Goal: Information Seeking & Learning: Learn about a topic

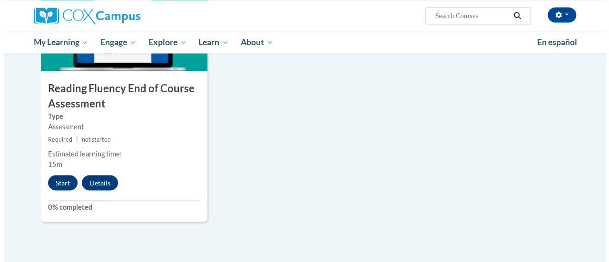
scroll to position [801, 0]
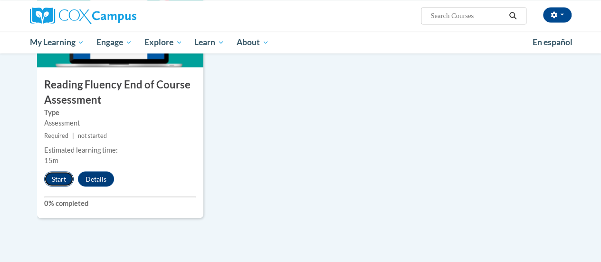
click at [57, 176] on button "Start" at bounding box center [58, 178] width 29 height 15
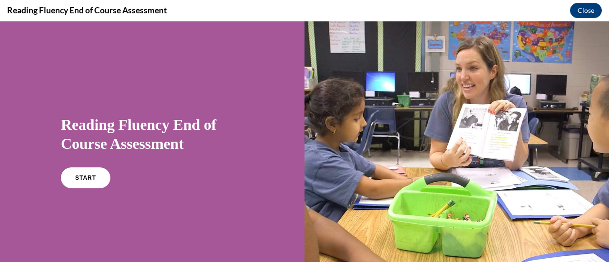
scroll to position [0, 0]
click at [74, 183] on link "START" at bounding box center [85, 178] width 52 height 22
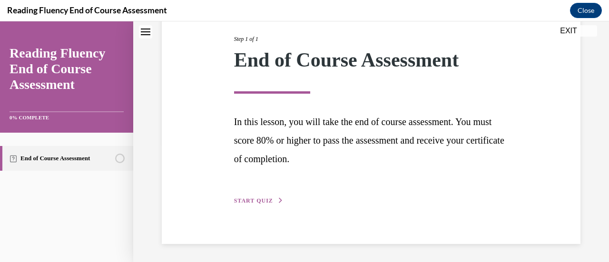
scroll to position [120, 0]
click at [249, 198] on span "START QUIZ" at bounding box center [253, 200] width 39 height 7
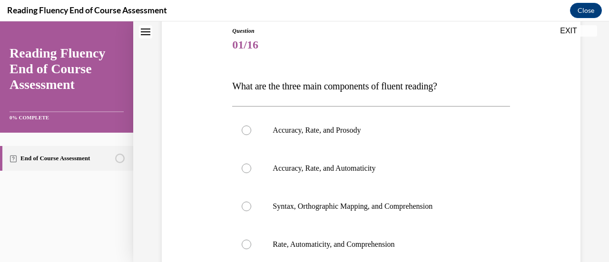
scroll to position [0, 0]
click at [274, 130] on p "Accuracy, Rate, and Prosody" at bounding box center [378, 131] width 213 height 10
click at [251, 130] on input "Accuracy, Rate, and Prosody" at bounding box center [247, 131] width 10 height 10
radio input "true"
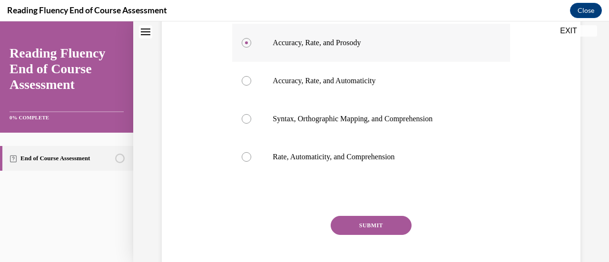
scroll to position [196, 0]
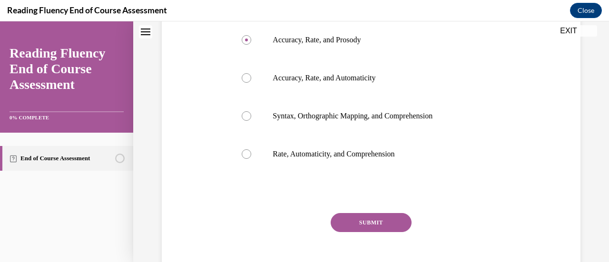
click at [365, 220] on button "SUBMIT" at bounding box center [370, 222] width 81 height 19
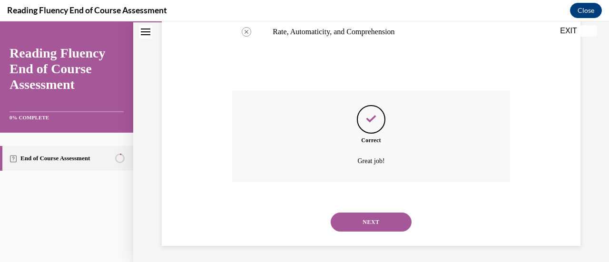
scroll to position [320, 0]
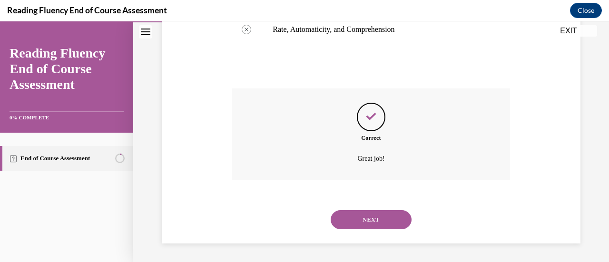
click at [365, 220] on button "NEXT" at bounding box center [370, 219] width 81 height 19
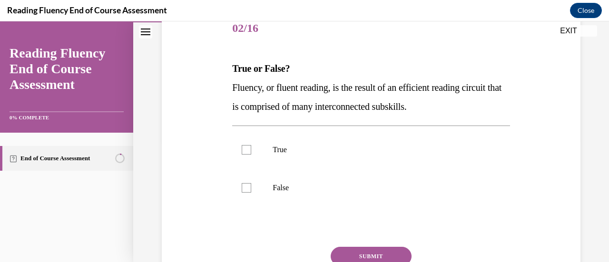
scroll to position [128, 0]
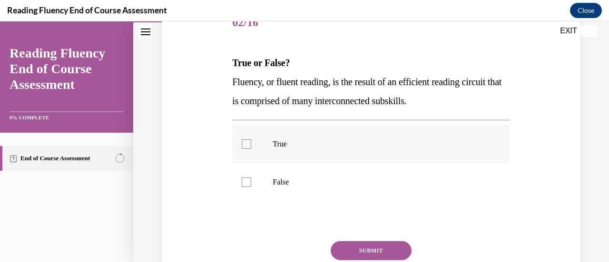
click at [245, 146] on div at bounding box center [247, 144] width 10 height 10
click at [245, 146] on input "True" at bounding box center [247, 144] width 10 height 10
checkbox input "true"
click at [375, 247] on button "SUBMIT" at bounding box center [370, 250] width 81 height 19
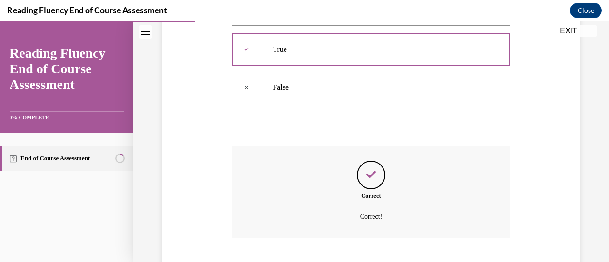
scroll to position [281, 0]
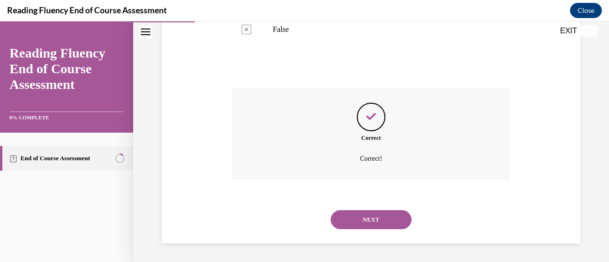
click at [376, 220] on button "NEXT" at bounding box center [370, 219] width 81 height 19
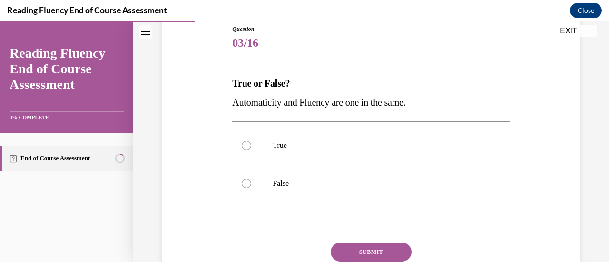
scroll to position [108, 0]
click at [281, 183] on p "False" at bounding box center [378, 183] width 213 height 10
click at [251, 183] on input "False" at bounding box center [247, 183] width 10 height 10
radio input "true"
click at [366, 249] on button "SUBMIT" at bounding box center [370, 251] width 81 height 19
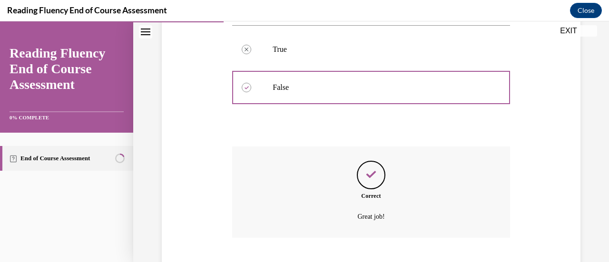
scroll to position [261, 0]
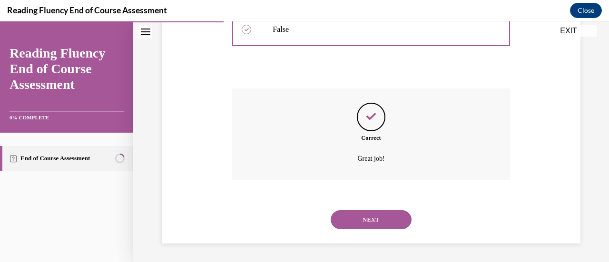
click at [367, 217] on button "NEXT" at bounding box center [370, 219] width 81 height 19
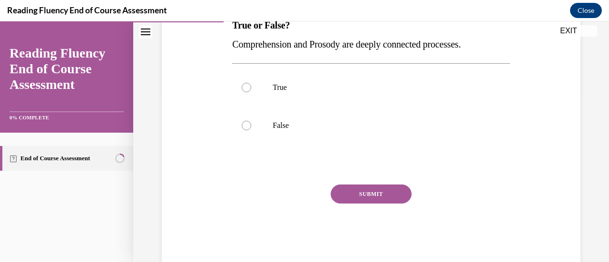
scroll to position [163, 0]
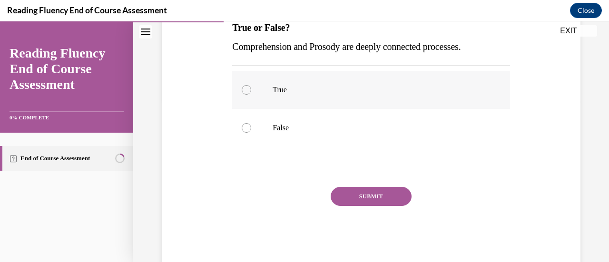
click at [292, 95] on label "True" at bounding box center [370, 90] width 277 height 38
click at [251, 95] on input "True" at bounding box center [247, 90] width 10 height 10
radio input "true"
click at [350, 198] on button "SUBMIT" at bounding box center [370, 196] width 81 height 19
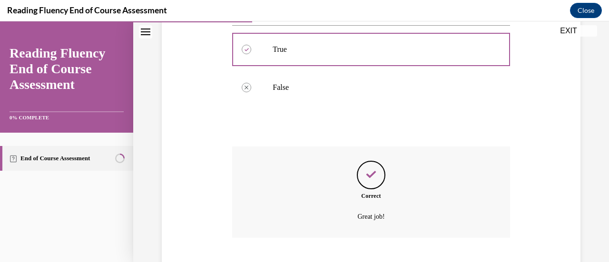
scroll to position [261, 0]
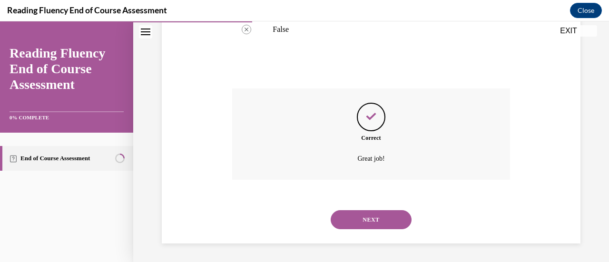
click at [361, 217] on button "NEXT" at bounding box center [370, 219] width 81 height 19
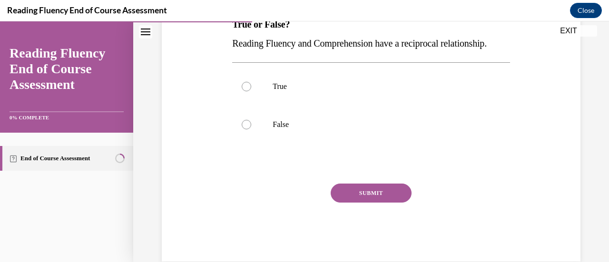
scroll to position [165, 0]
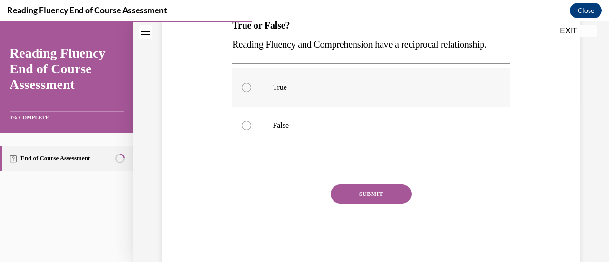
click at [326, 106] on label "True" at bounding box center [370, 87] width 277 height 38
click at [251, 92] on input "True" at bounding box center [247, 88] width 10 height 10
radio input "true"
click at [358, 203] on button "SUBMIT" at bounding box center [370, 193] width 81 height 19
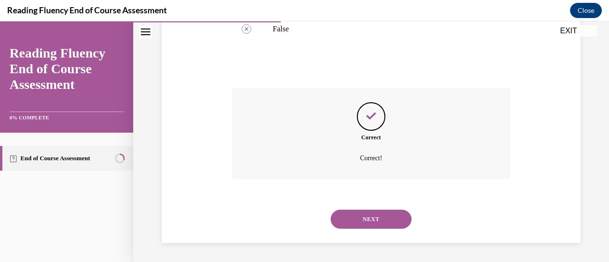
scroll to position [281, 0]
click at [360, 218] on button "NEXT" at bounding box center [370, 219] width 81 height 19
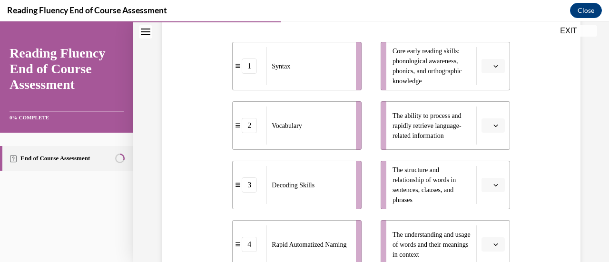
scroll to position [211, 0]
click at [493, 67] on icon "button" at bounding box center [495, 66] width 4 height 2
click at [485, 162] on div "4" at bounding box center [485, 162] width 23 height 19
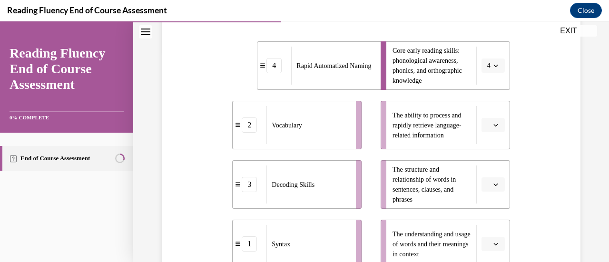
click at [492, 122] on span "button" at bounding box center [495, 125] width 7 height 7
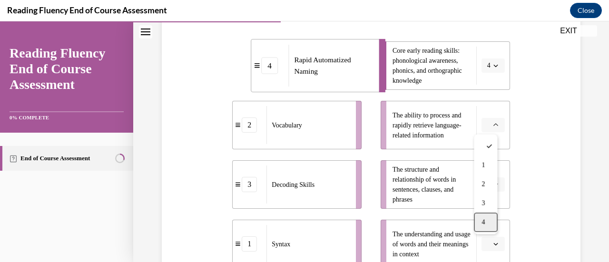
click at [484, 226] on div "4" at bounding box center [485, 222] width 23 height 19
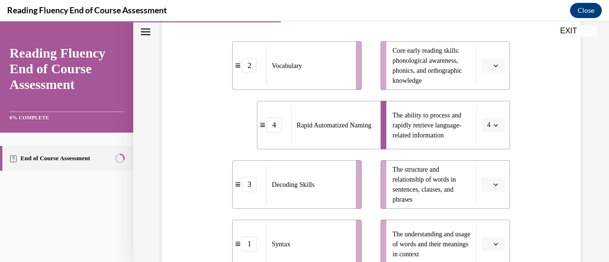
click at [484, 183] on button "button" at bounding box center [492, 184] width 23 height 14
click at [484, 107] on span "1" at bounding box center [482, 107] width 3 height 8
click at [493, 244] on icon "button" at bounding box center [495, 244] width 5 height 5
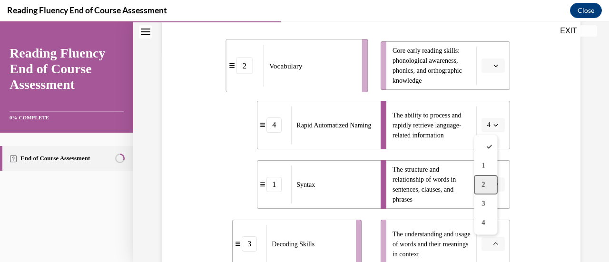
click at [485, 181] on div "2" at bounding box center [485, 184] width 23 height 19
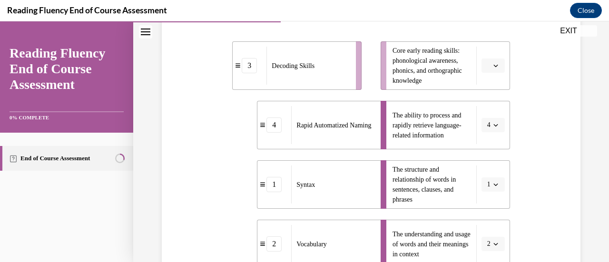
click at [485, 68] on button "button" at bounding box center [492, 65] width 23 height 14
click at [486, 143] on div "3" at bounding box center [485, 143] width 23 height 19
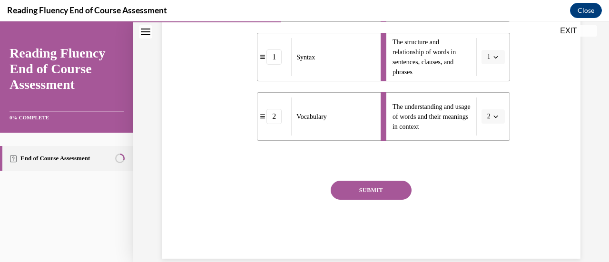
scroll to position [339, 0]
click at [377, 186] on button "SUBMIT" at bounding box center [370, 189] width 81 height 19
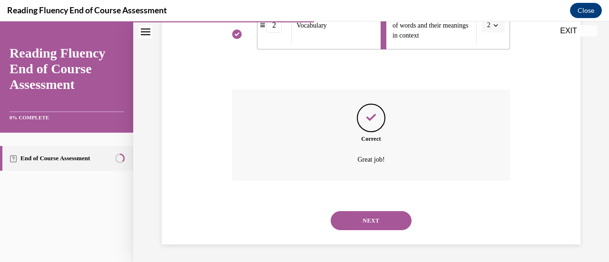
scroll to position [431, 0]
click at [373, 215] on button "NEXT" at bounding box center [370, 219] width 81 height 19
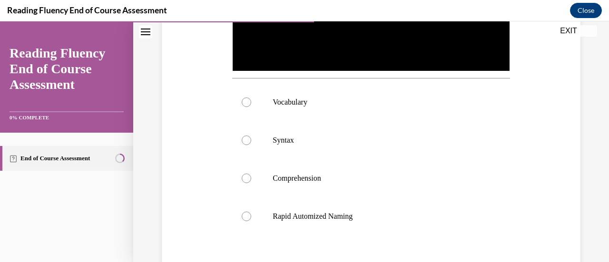
scroll to position [324, 0]
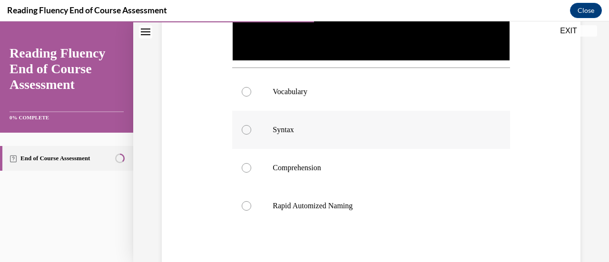
click at [250, 128] on label "Syntax" at bounding box center [370, 130] width 277 height 38
click at [250, 128] on input "Syntax" at bounding box center [247, 130] width 10 height 10
radio input "true"
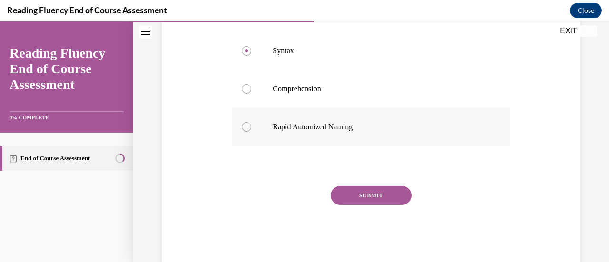
scroll to position [405, 0]
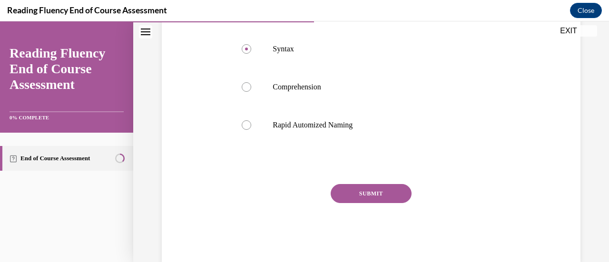
click at [385, 185] on button "SUBMIT" at bounding box center [370, 193] width 81 height 19
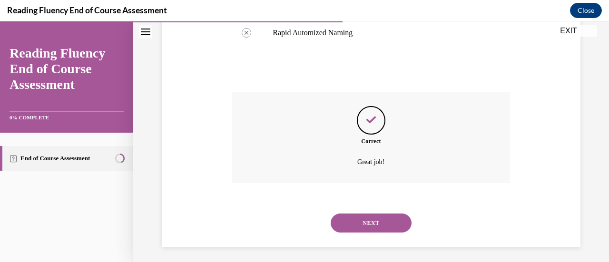
scroll to position [498, 0]
click at [368, 214] on button "NEXT" at bounding box center [370, 222] width 81 height 19
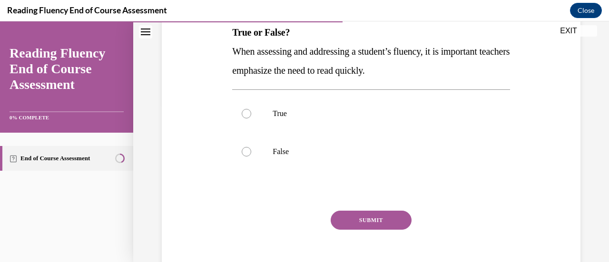
scroll to position [159, 0]
click at [270, 152] on label "False" at bounding box center [370, 151] width 277 height 38
click at [251, 152] on input "False" at bounding box center [247, 151] width 10 height 10
radio input "true"
click at [353, 218] on button "SUBMIT" at bounding box center [370, 219] width 81 height 19
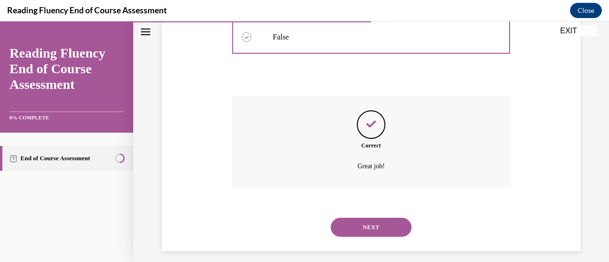
scroll to position [281, 0]
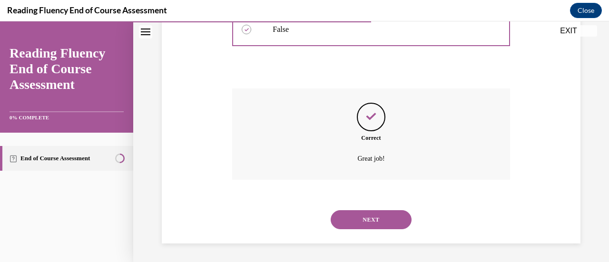
click at [364, 218] on button "NEXT" at bounding box center [370, 219] width 81 height 19
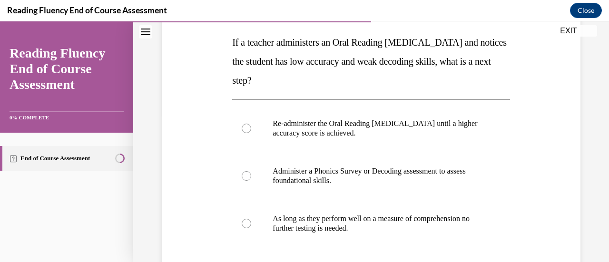
scroll to position [149, 0]
click at [336, 180] on p "Administer a Phonics Survey or Decoding assessment to assess foundational skill…" at bounding box center [378, 174] width 213 height 19
click at [251, 180] on input "Administer a Phonics Survey or Decoding assessment to assess foundational skill…" at bounding box center [247, 175] width 10 height 10
radio input "true"
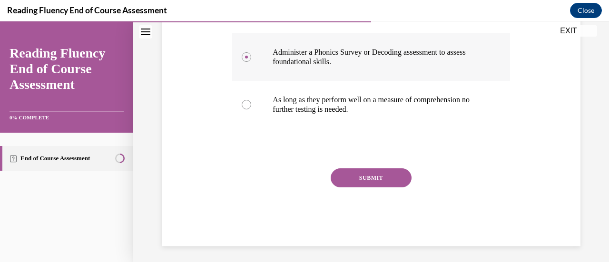
scroll to position [268, 0]
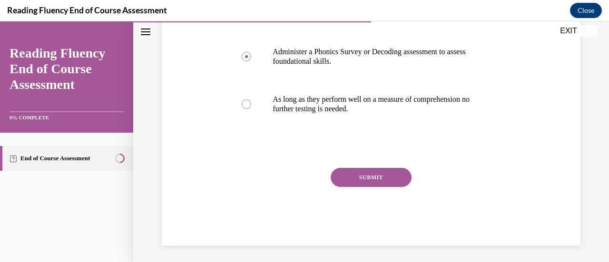
click at [343, 178] on button "SUBMIT" at bounding box center [370, 177] width 81 height 19
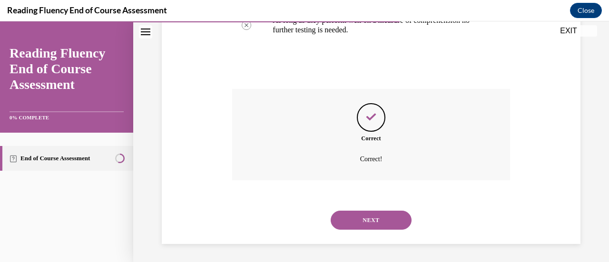
scroll to position [347, 0]
click at [363, 218] on button "NEXT" at bounding box center [370, 219] width 81 height 19
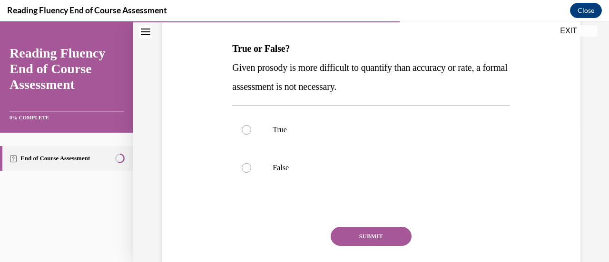
scroll to position [143, 0]
click at [296, 157] on label "False" at bounding box center [370, 167] width 277 height 38
click at [251, 163] on input "False" at bounding box center [247, 168] width 10 height 10
radio input "true"
click at [341, 238] on button "SUBMIT" at bounding box center [370, 235] width 81 height 19
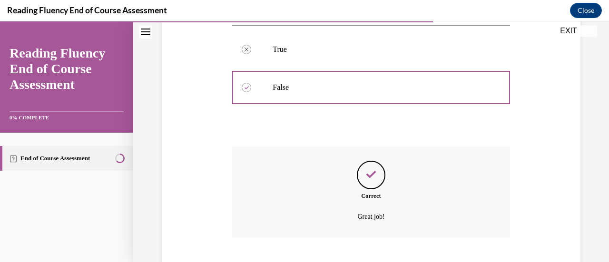
scroll to position [281, 0]
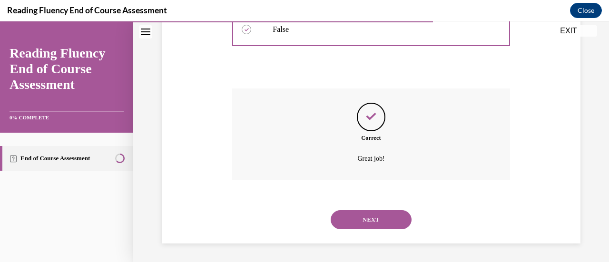
click at [375, 217] on button "NEXT" at bounding box center [370, 219] width 81 height 19
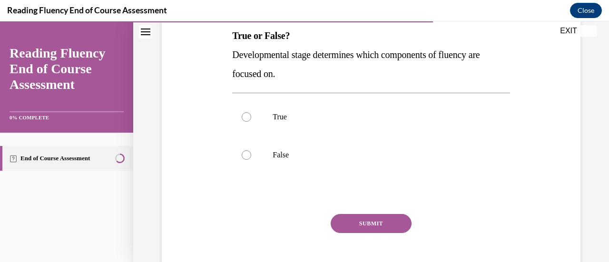
scroll to position [155, 0]
click at [266, 120] on label "True" at bounding box center [370, 116] width 277 height 38
click at [251, 120] on input "True" at bounding box center [247, 117] width 10 height 10
radio input "true"
click at [369, 221] on button "SUBMIT" at bounding box center [370, 222] width 81 height 19
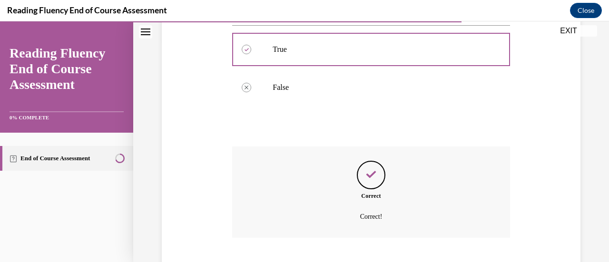
scroll to position [281, 0]
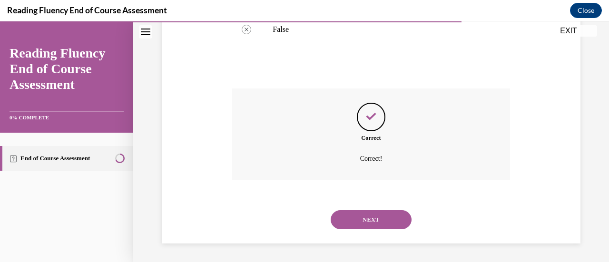
click at [370, 222] on button "NEXT" at bounding box center [370, 219] width 81 height 19
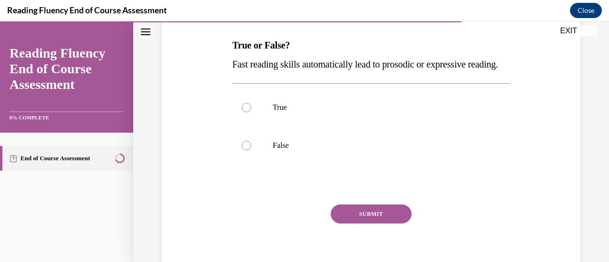
scroll to position [146, 0]
click at [306, 117] on label "True" at bounding box center [370, 107] width 277 height 38
click at [251, 112] on input "True" at bounding box center [247, 107] width 10 height 10
radio input "true"
click at [353, 223] on button "SUBMIT" at bounding box center [370, 213] width 81 height 19
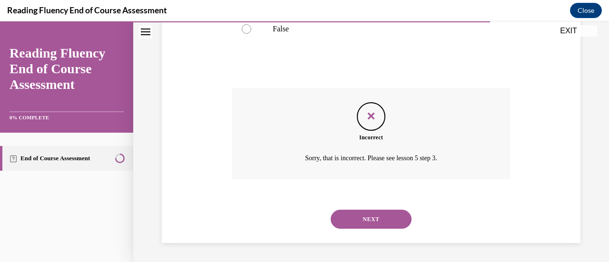
scroll to position [281, 0]
click at [361, 220] on button "NEXT" at bounding box center [370, 219] width 81 height 19
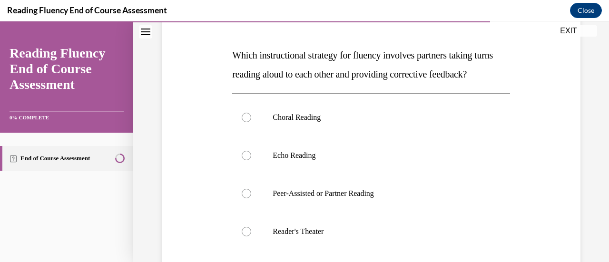
scroll to position [137, 0]
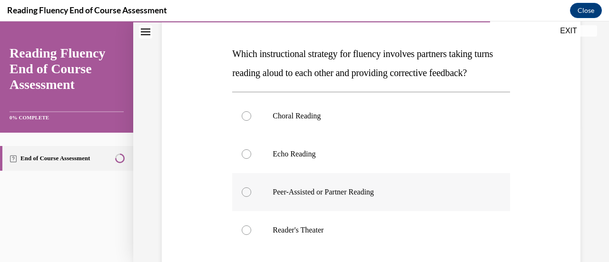
click at [364, 197] on p "Peer-Assisted or Partner Reading" at bounding box center [378, 192] width 213 height 10
click at [251, 197] on input "Peer-Assisted or Partner Reading" at bounding box center [247, 192] width 10 height 10
radio input "true"
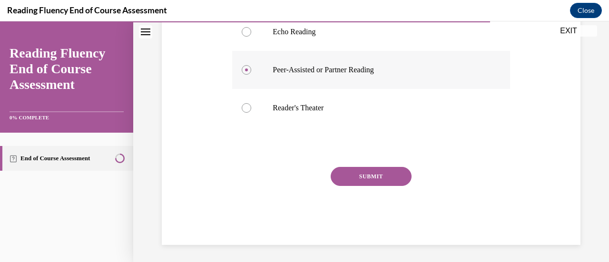
scroll to position [261, 0]
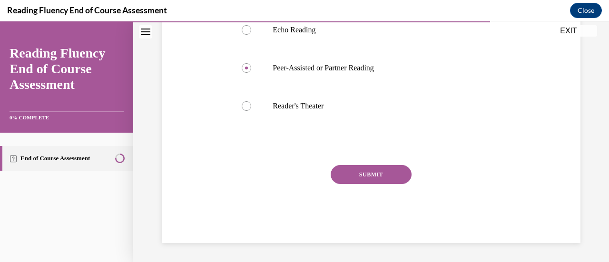
click at [364, 184] on button "SUBMIT" at bounding box center [370, 174] width 81 height 19
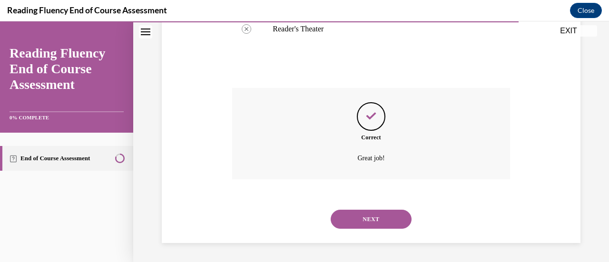
scroll to position [357, 0]
click at [368, 222] on button "NEXT" at bounding box center [370, 219] width 81 height 19
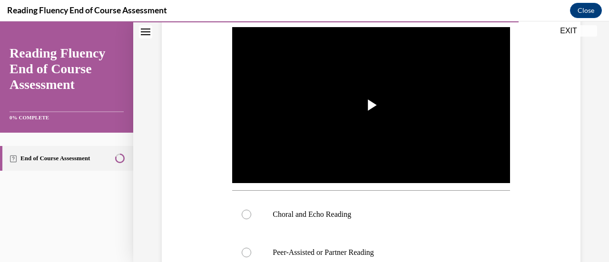
scroll to position [189, 0]
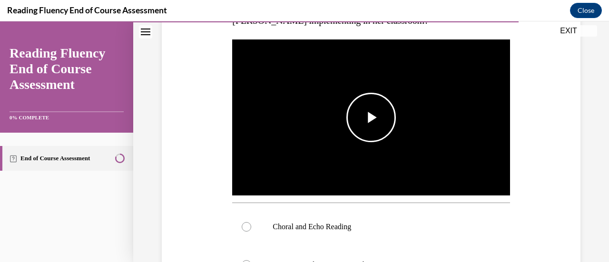
click at [371, 117] on span "Video player" at bounding box center [371, 117] width 0 height 0
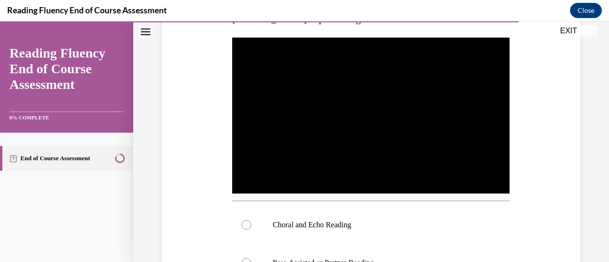
scroll to position [190, 0]
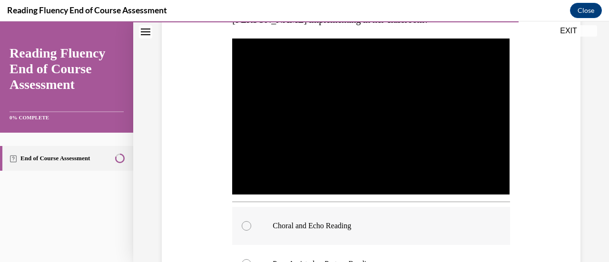
click at [326, 221] on p "Choral and Echo Reading" at bounding box center [378, 226] width 213 height 10
click at [251, 221] on input "Choral and Echo Reading" at bounding box center [247, 226] width 10 height 10
radio input "true"
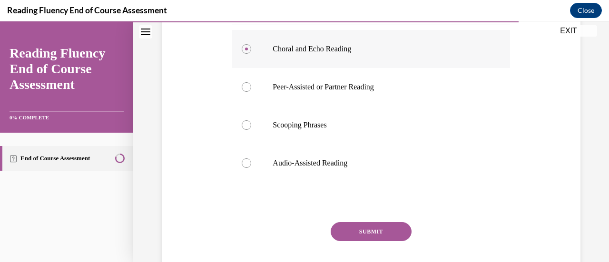
scroll to position [368, 0]
click at [348, 226] on button "SUBMIT" at bounding box center [370, 230] width 81 height 19
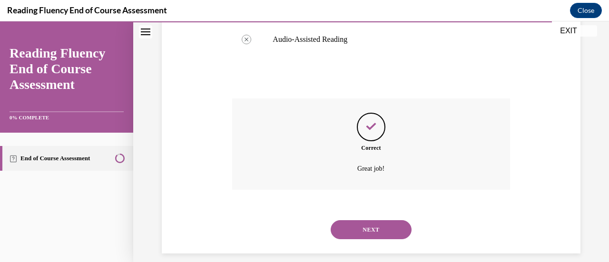
scroll to position [498, 0]
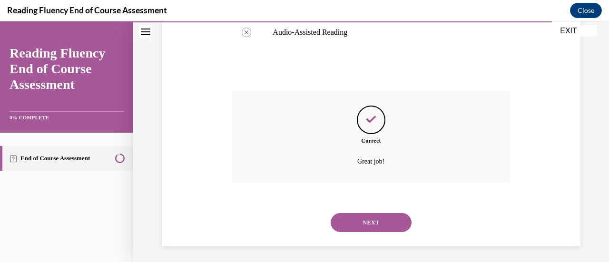
click at [348, 226] on button "NEXT" at bounding box center [370, 222] width 81 height 19
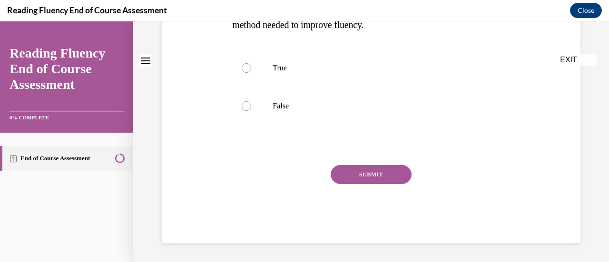
scroll to position [0, 0]
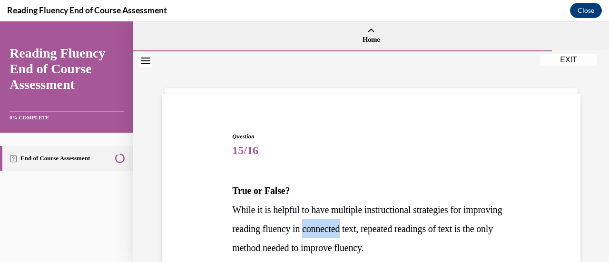
click at [348, 226] on span "While it is helpful to have multiple instructional strategies for improving rea…" at bounding box center [367, 228] width 270 height 48
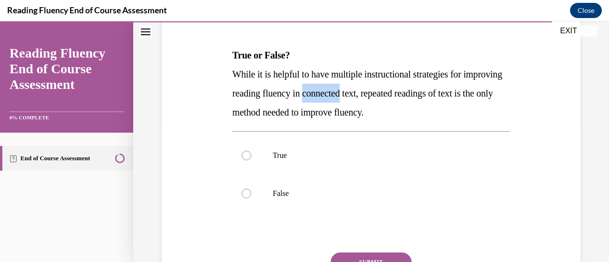
scroll to position [136, 0]
click at [286, 195] on p "False" at bounding box center [378, 193] width 213 height 10
click at [251, 195] on input "False" at bounding box center [247, 193] width 10 height 10
radio input "true"
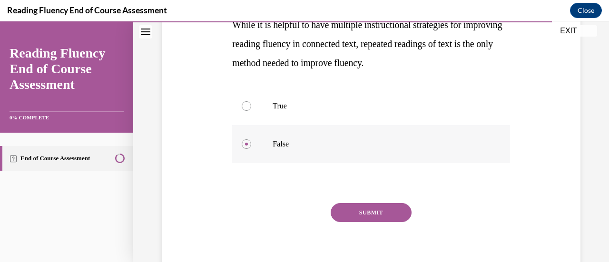
scroll to position [185, 0]
click at [367, 207] on button "SUBMIT" at bounding box center [370, 212] width 81 height 19
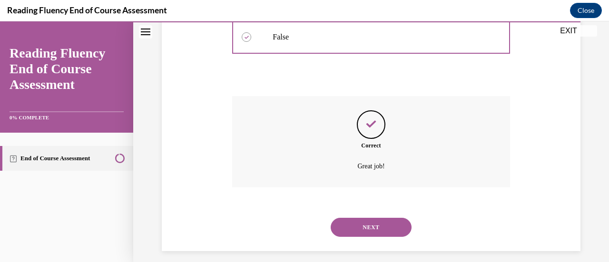
scroll to position [300, 0]
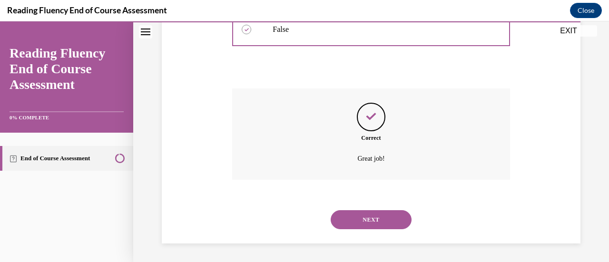
click at [371, 213] on button "NEXT" at bounding box center [370, 219] width 81 height 19
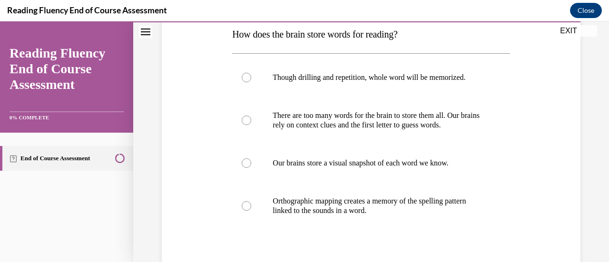
scroll to position [157, 0]
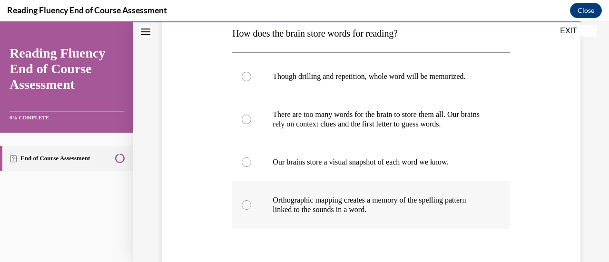
click at [373, 203] on p "Orthographic mapping creates a memory of the spelling pattern linked to the sou…" at bounding box center [378, 204] width 213 height 19
click at [251, 203] on input "Orthographic mapping creates a memory of the spelling pattern linked to the sou…" at bounding box center [247, 205] width 10 height 10
radio input "true"
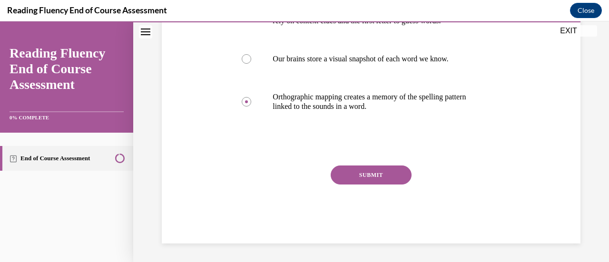
click at [374, 174] on button "SUBMIT" at bounding box center [370, 174] width 81 height 19
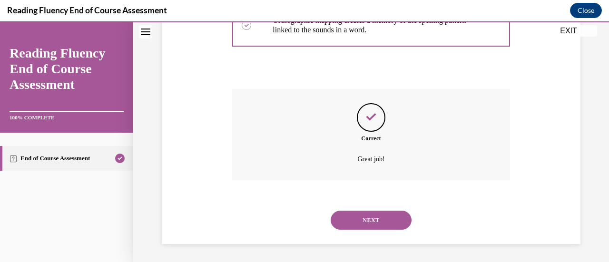
scroll to position [338, 0]
click at [373, 218] on button "NEXT" at bounding box center [370, 219] width 81 height 19
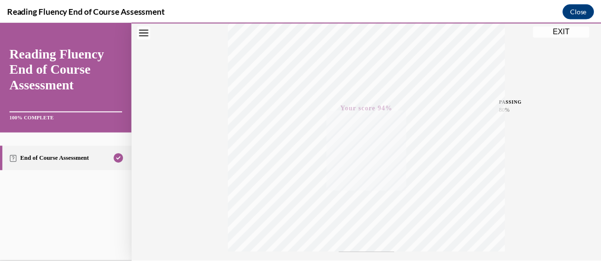
scroll to position [169, 0]
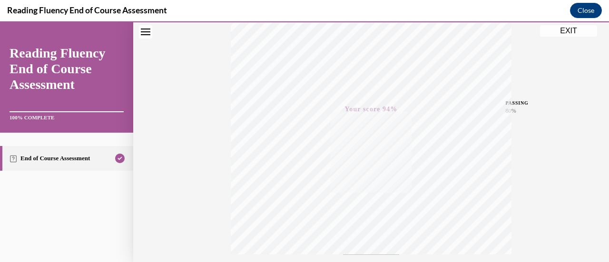
click at [563, 30] on button "EXIT" at bounding box center [568, 30] width 57 height 11
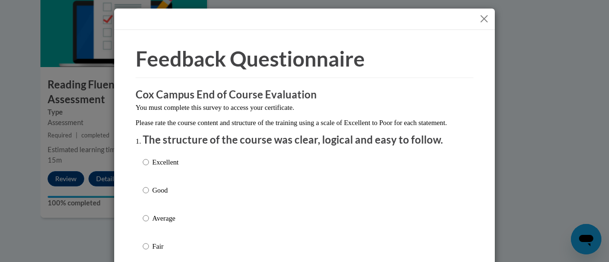
click at [479, 18] on button "Close" at bounding box center [484, 19] width 12 height 12
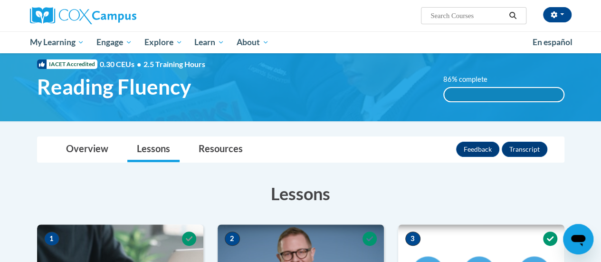
scroll to position [0, 0]
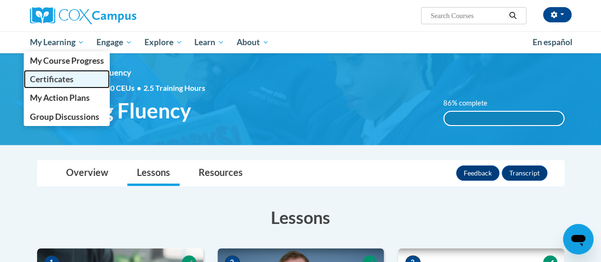
click at [62, 80] on span "Certificates" at bounding box center [51, 79] width 44 height 10
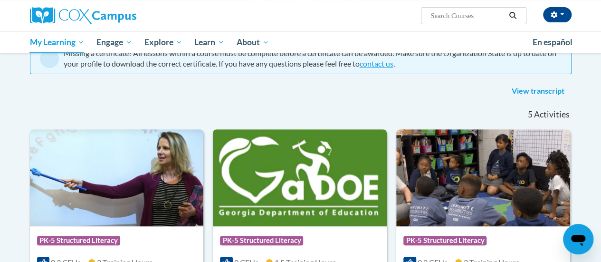
scroll to position [34, 0]
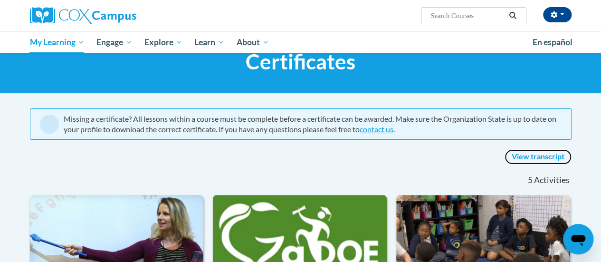
click at [529, 156] on link "View transcript" at bounding box center [538, 156] width 67 height 15
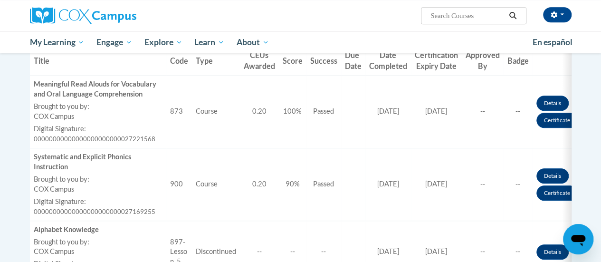
scroll to position [303, 0]
